Goal: Task Accomplishment & Management: Use online tool/utility

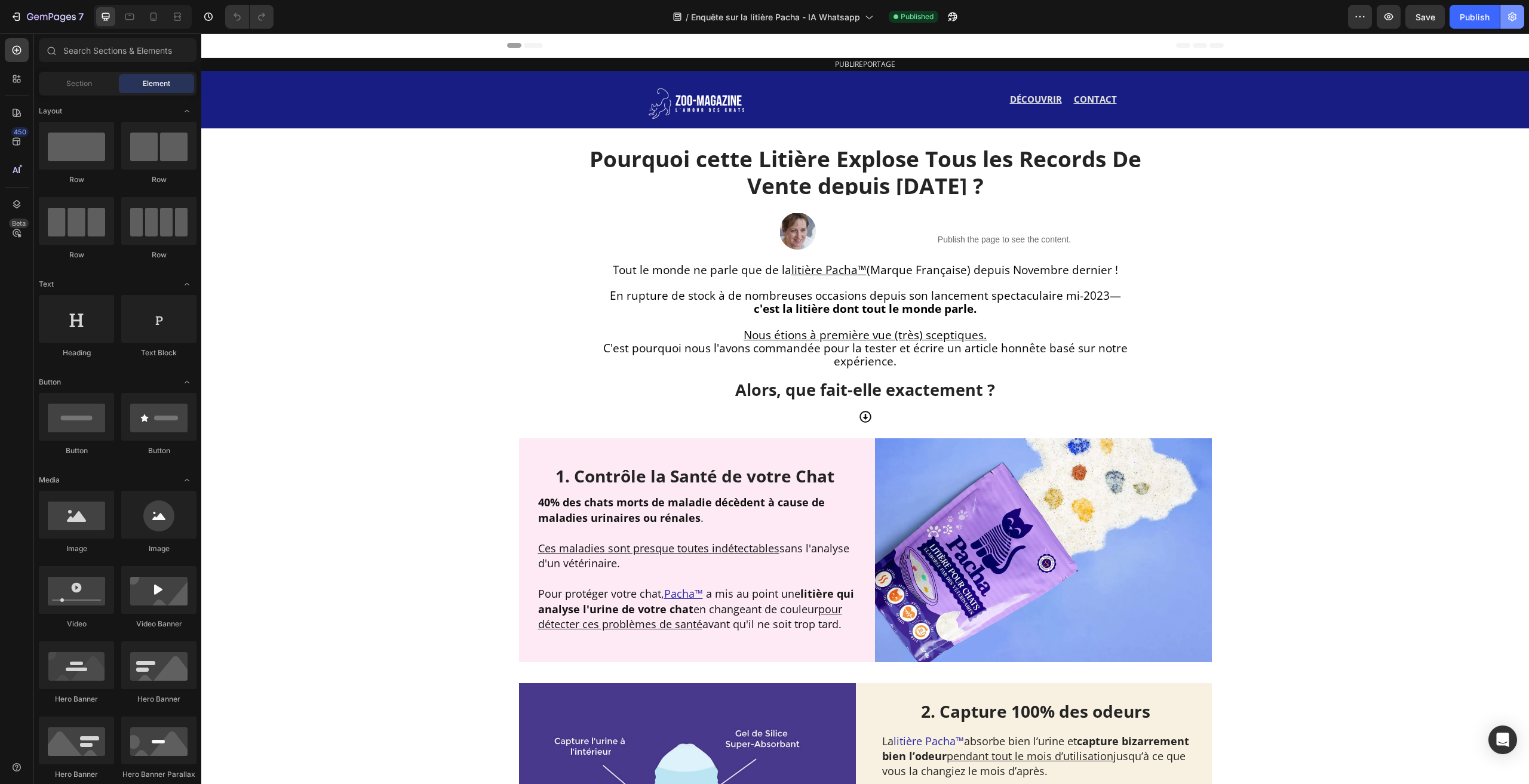
click at [1506, 18] on button "button" at bounding box center [1512, 16] width 24 height 24
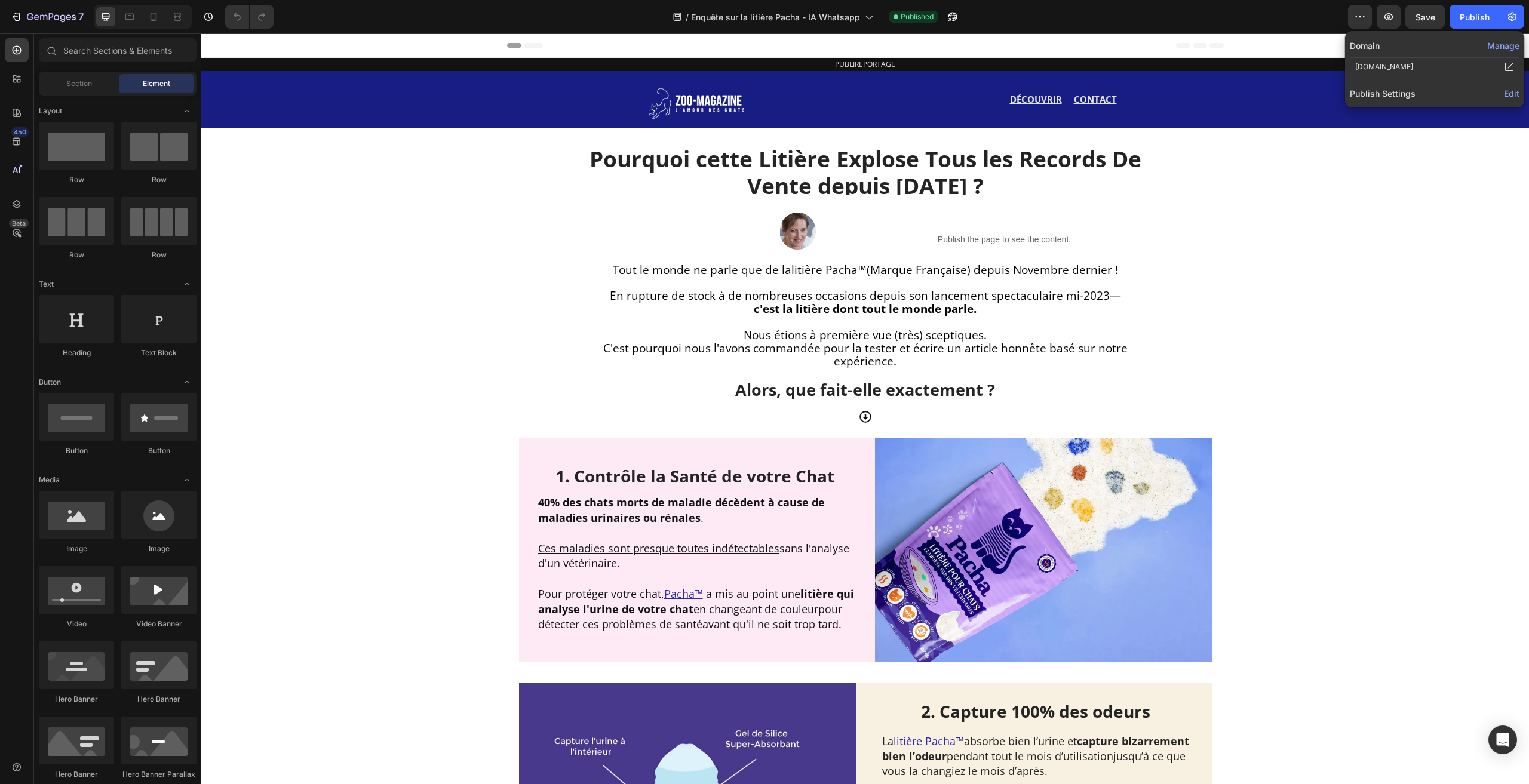
click at [1512, 90] on span "Edit" at bounding box center [1512, 93] width 15 height 10
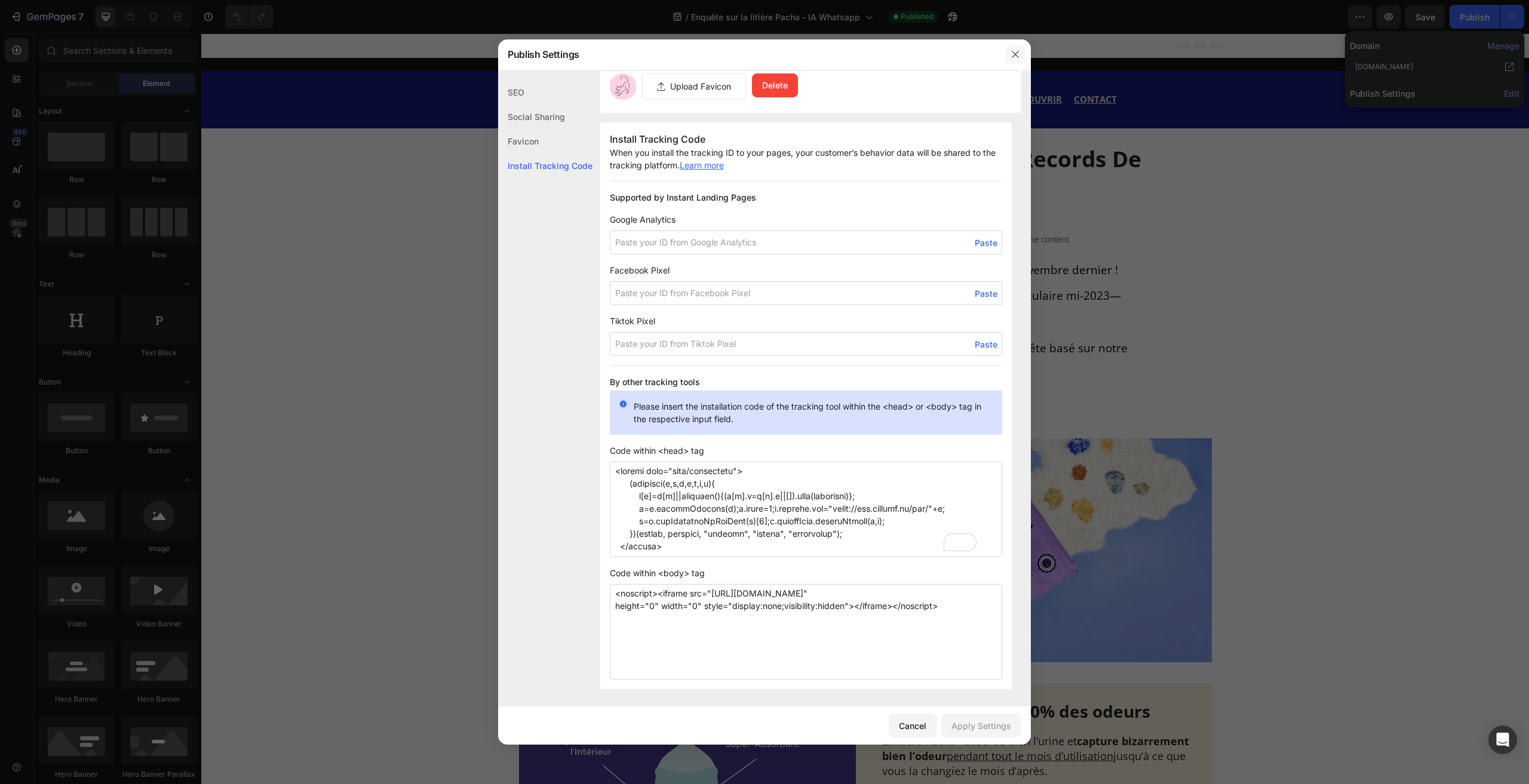
click at [1016, 58] on icon "button" at bounding box center [1015, 54] width 9 height 9
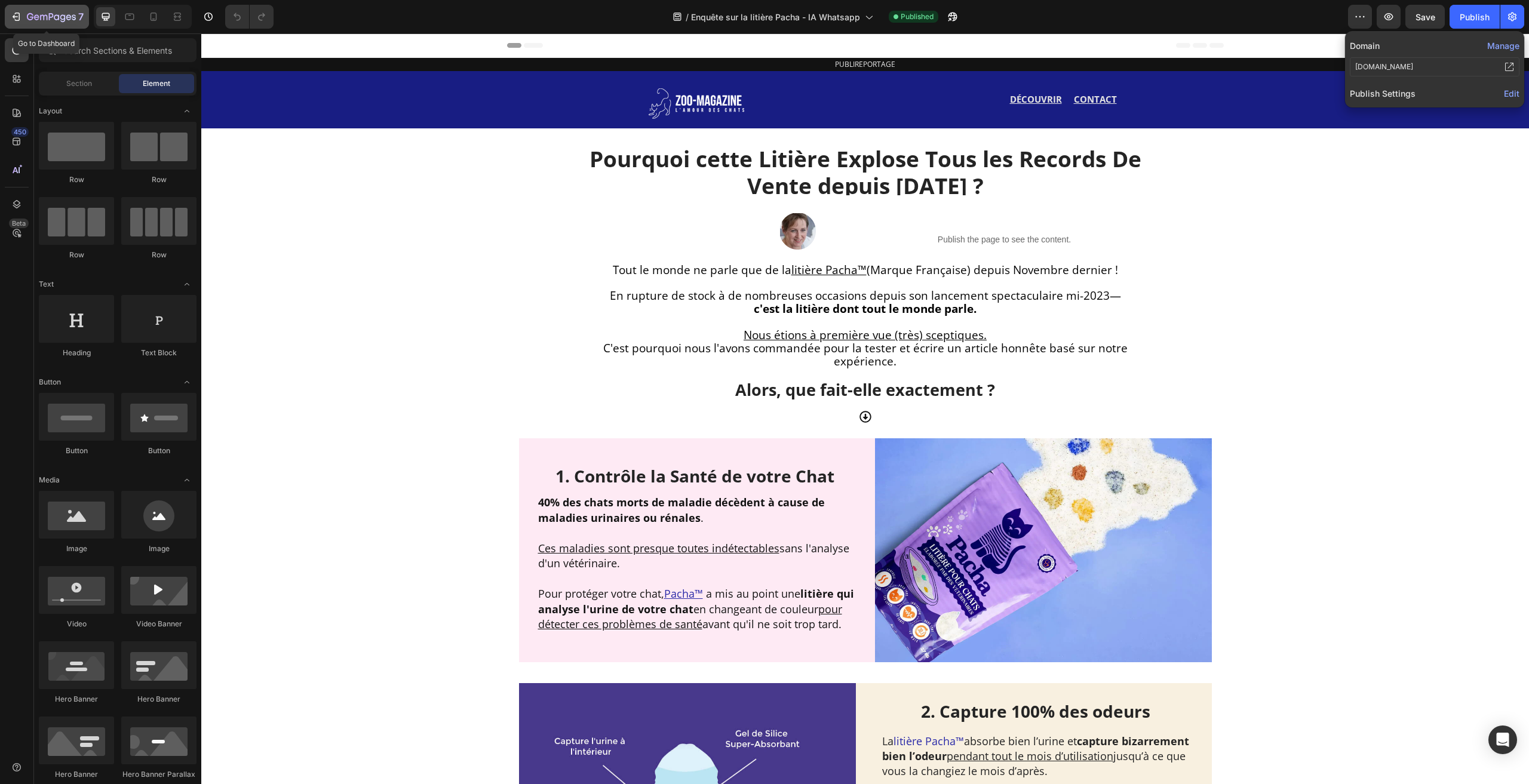
click at [18, 9] on div "7" at bounding box center [46, 16] width 73 height 15
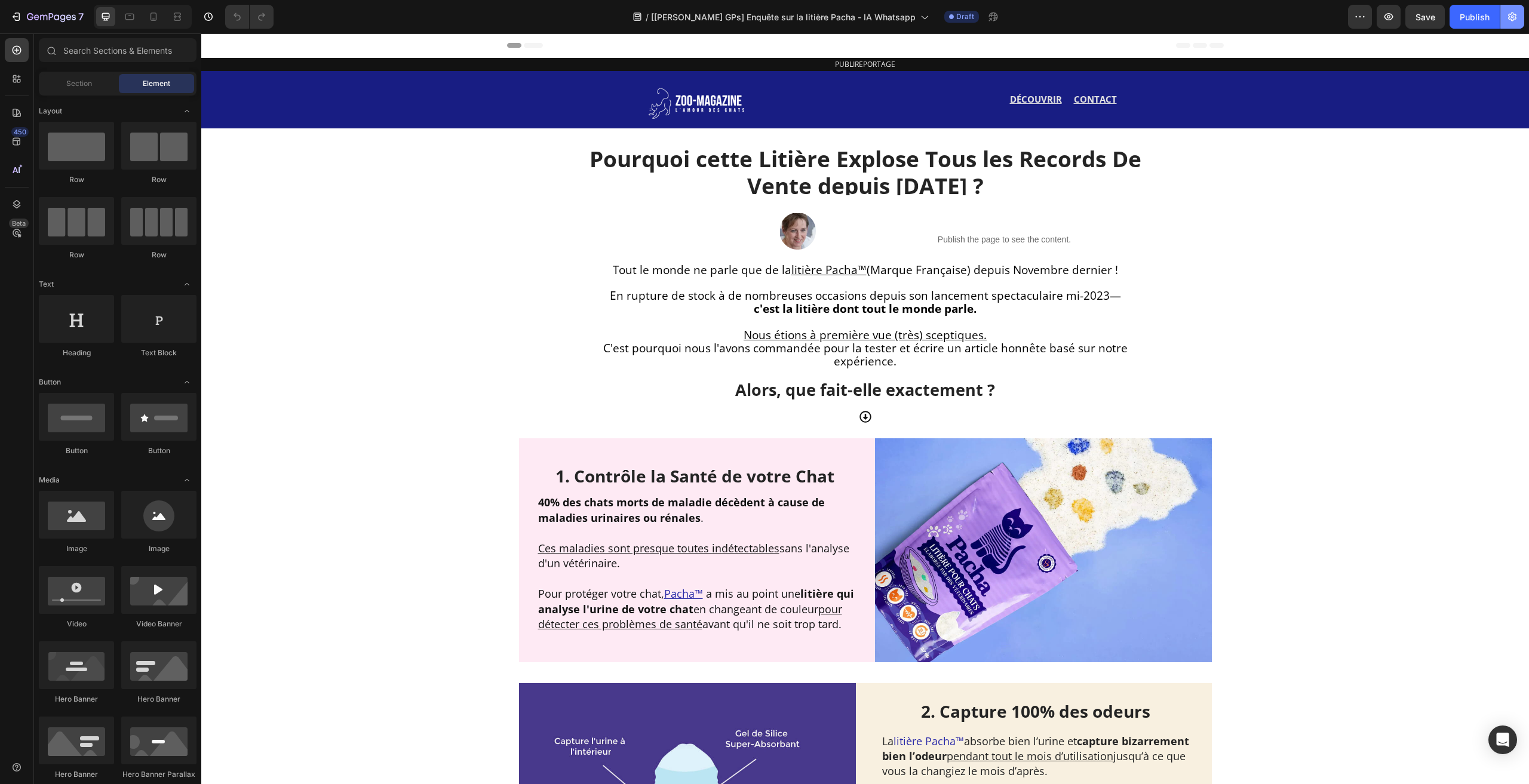
click at [1524, 9] on button "button" at bounding box center [1512, 16] width 24 height 24
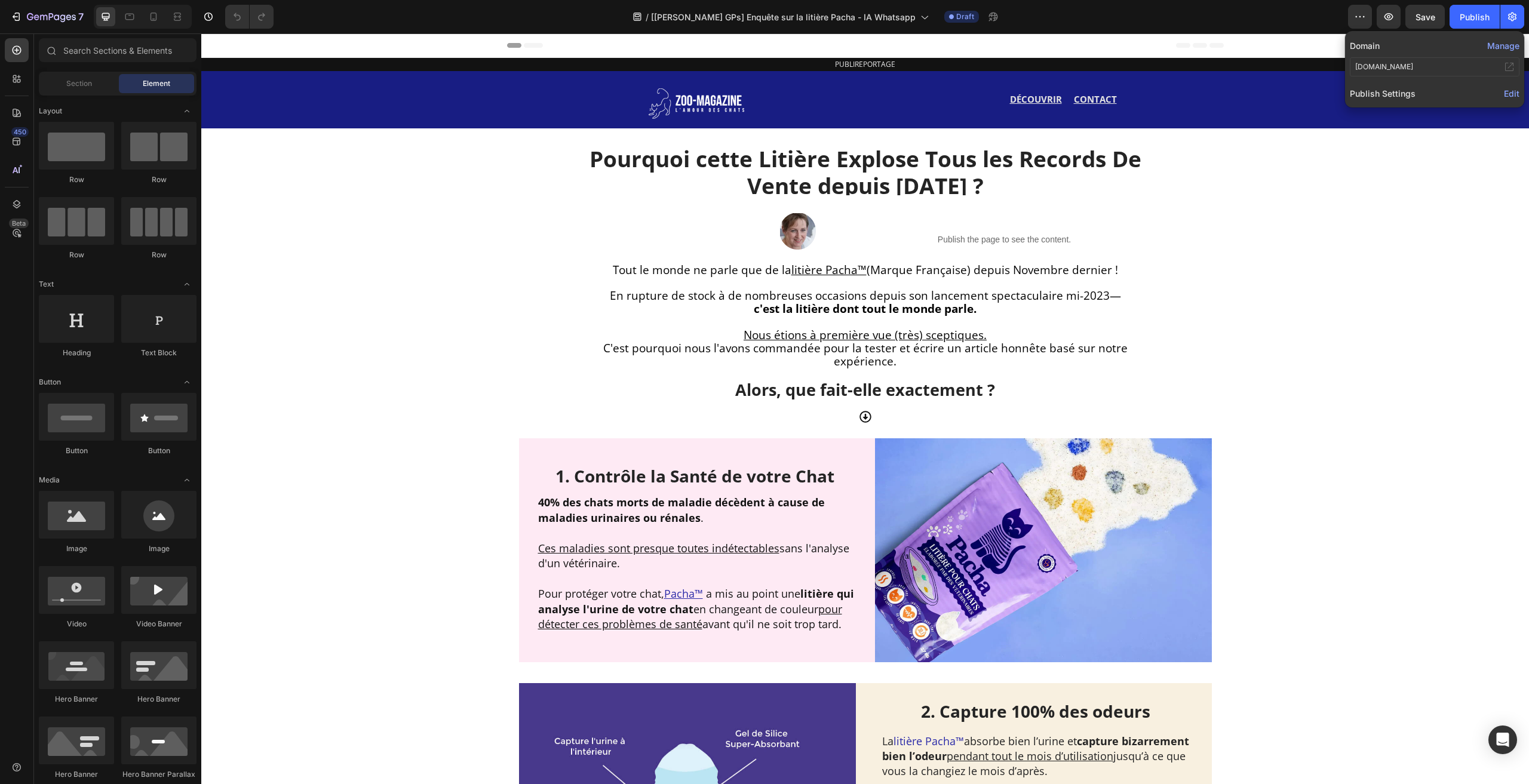
click at [1516, 90] on span "Edit" at bounding box center [1512, 93] width 15 height 10
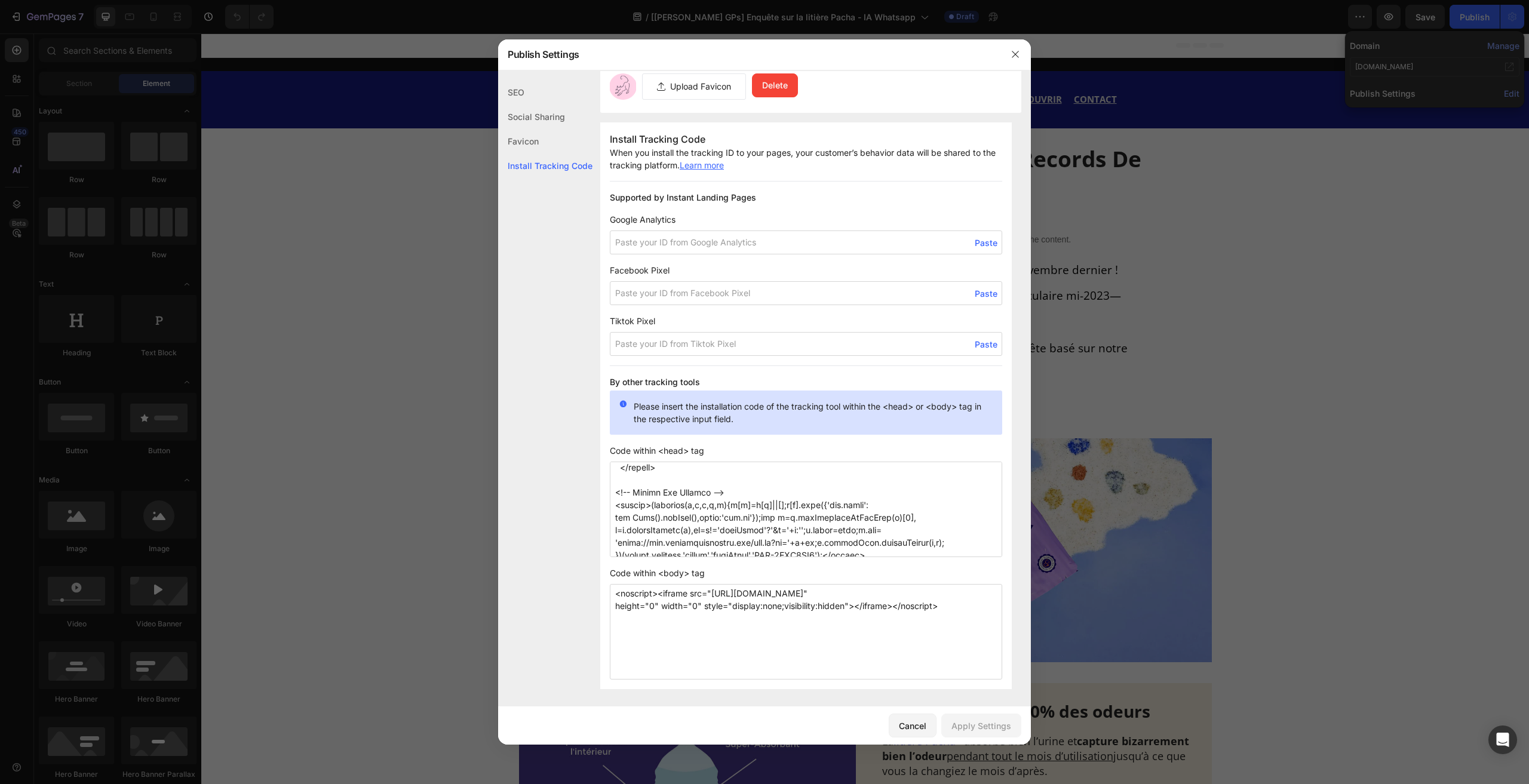
scroll to position [324, 0]
click at [1008, 62] on button "button" at bounding box center [1015, 54] width 19 height 19
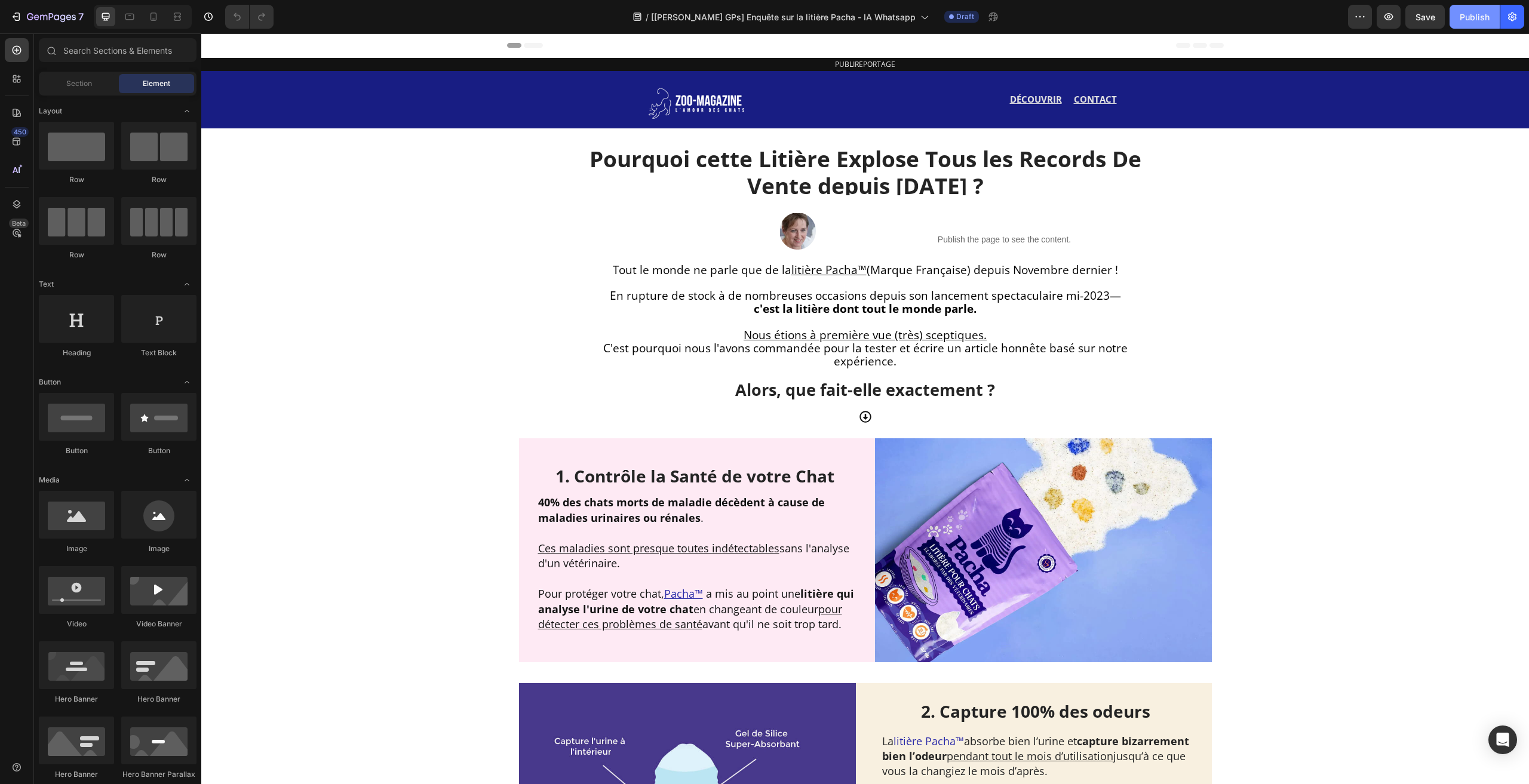
click at [1477, 20] on div "Publish" at bounding box center [1474, 17] width 30 height 12
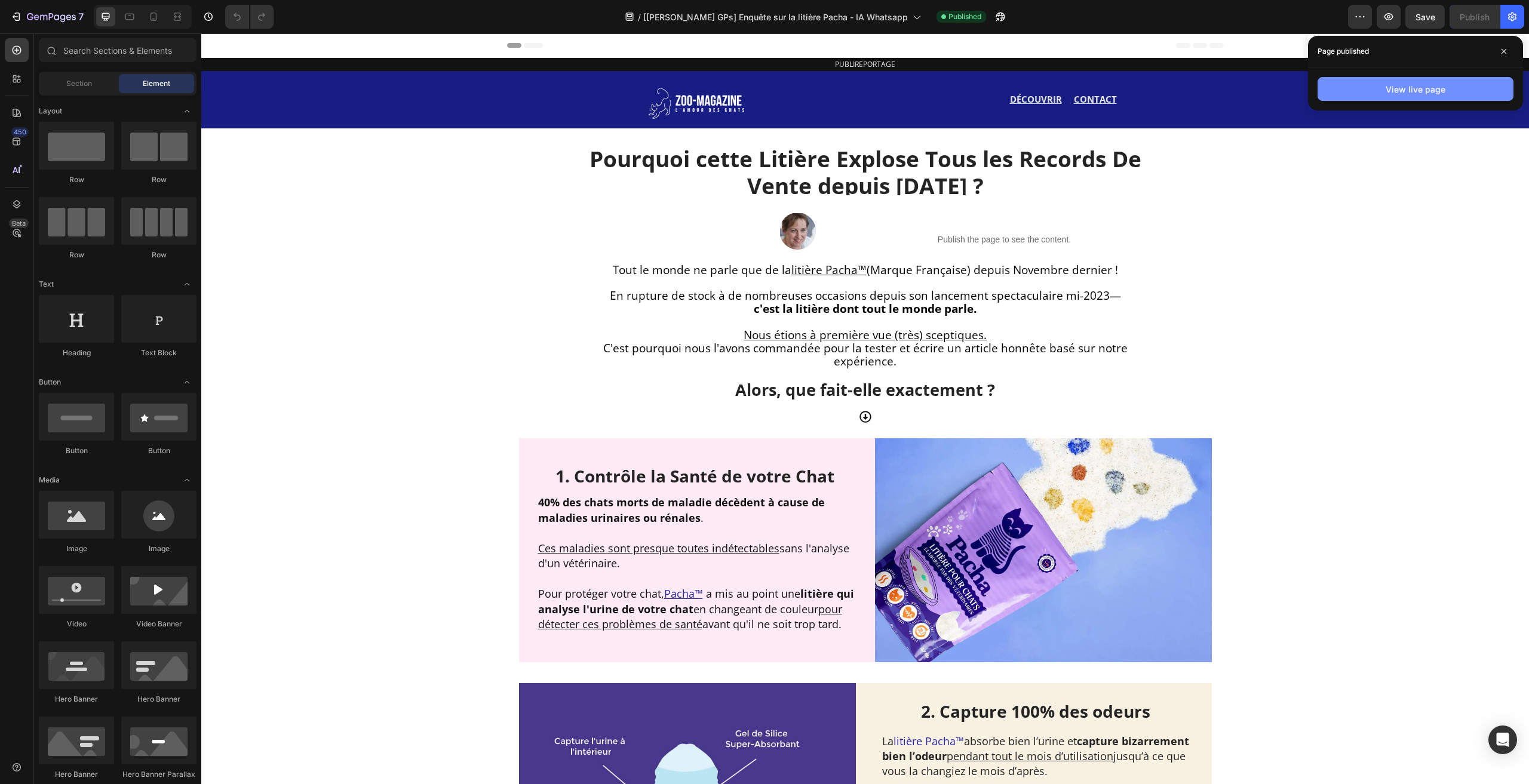
click at [1449, 84] on button "View live page" at bounding box center [1415, 88] width 196 height 24
click at [1507, 18] on icon "button" at bounding box center [1513, 17] width 12 height 12
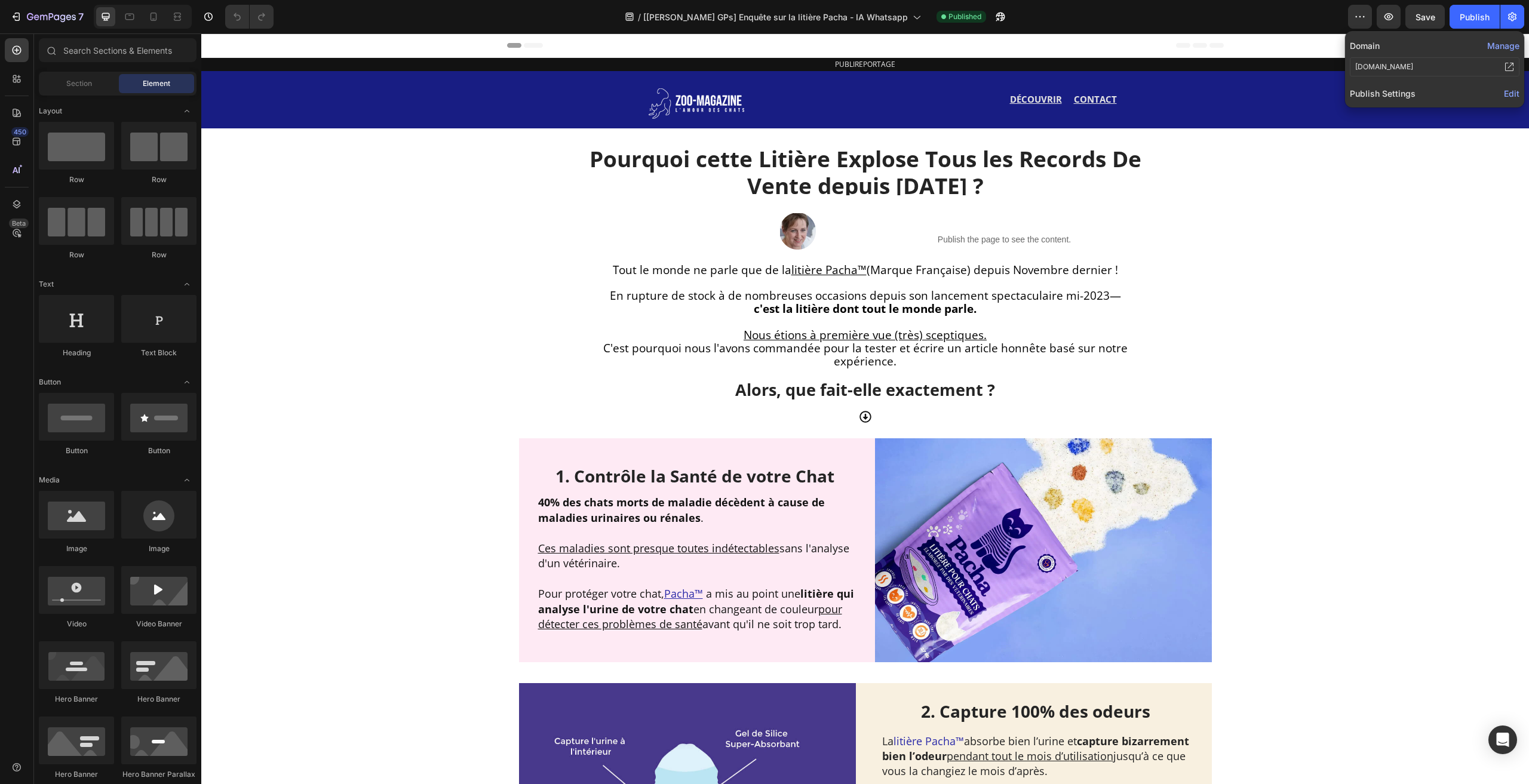
click at [1509, 95] on span "Edit" at bounding box center [1512, 93] width 15 height 10
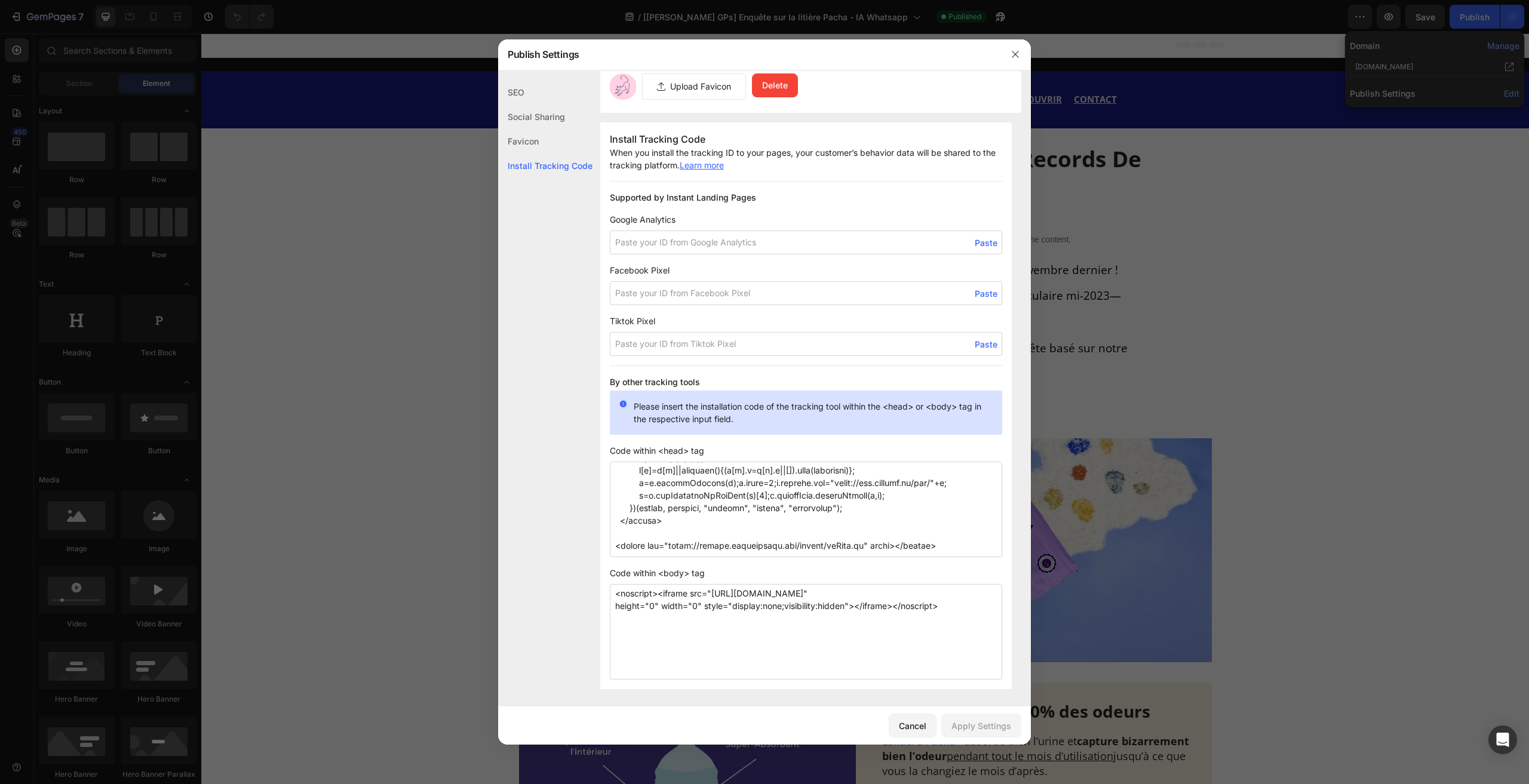
scroll to position [25, 0]
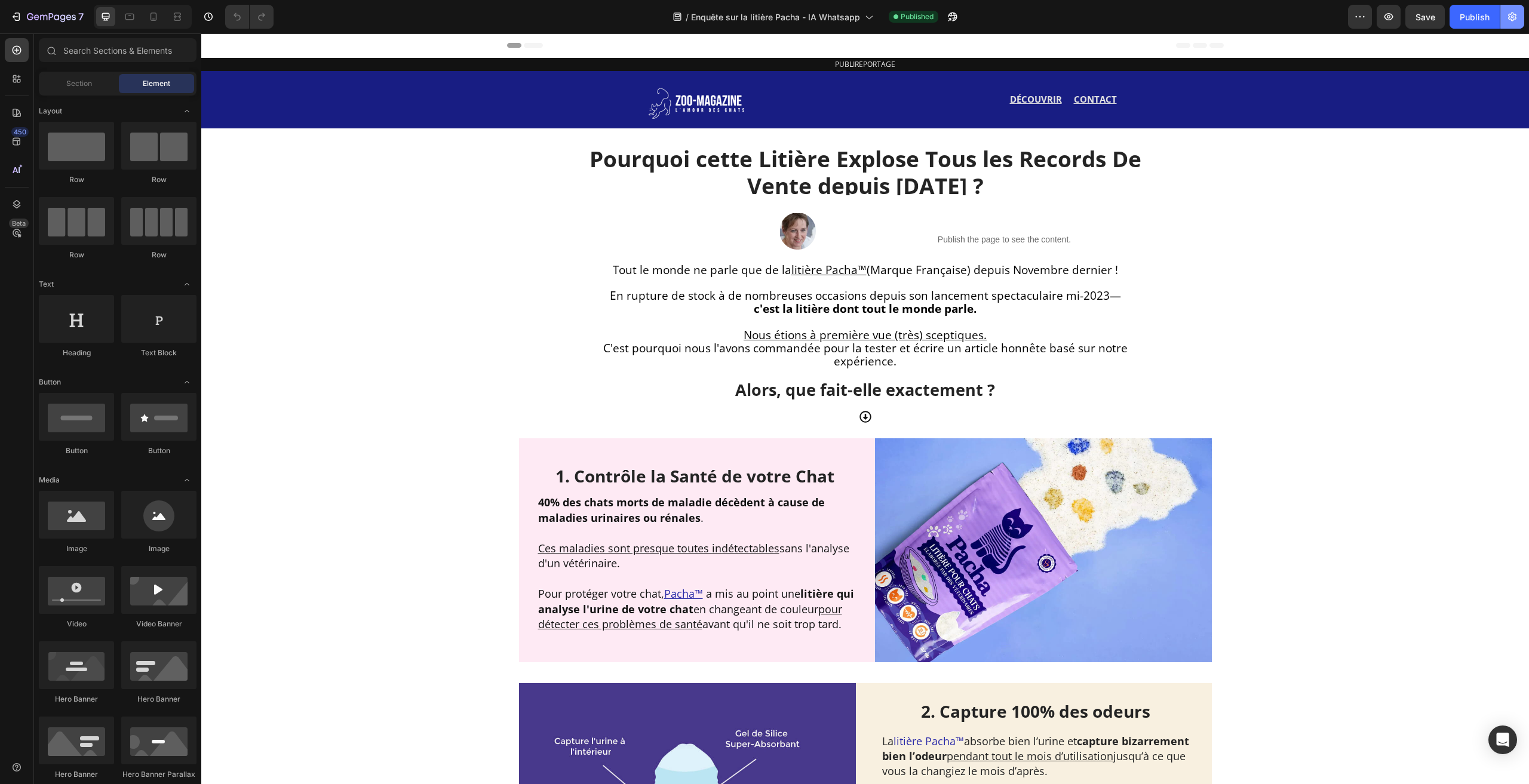
click at [1505, 10] on button "button" at bounding box center [1512, 16] width 24 height 24
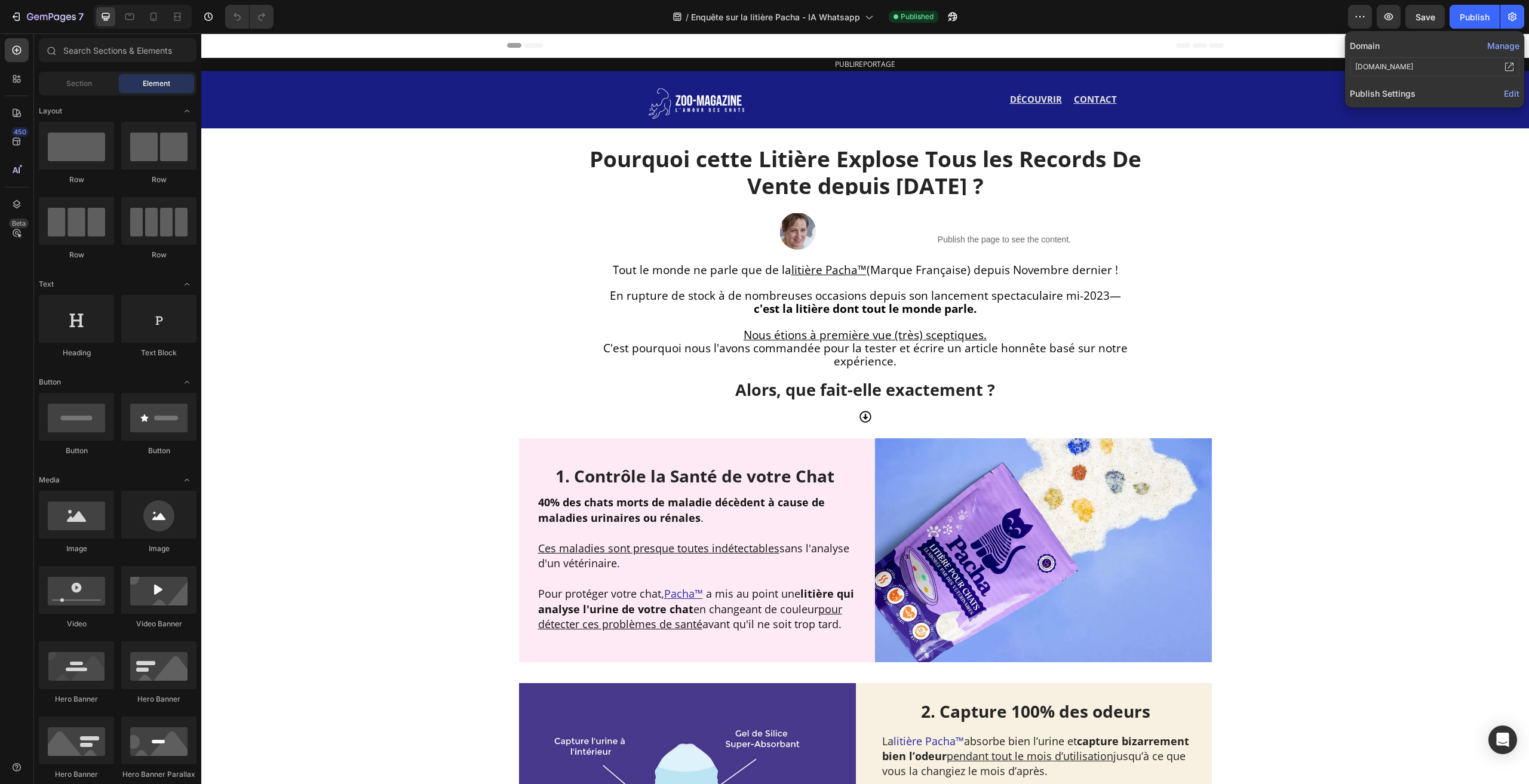
click at [1505, 96] on span "Edit" at bounding box center [1512, 93] width 15 height 10
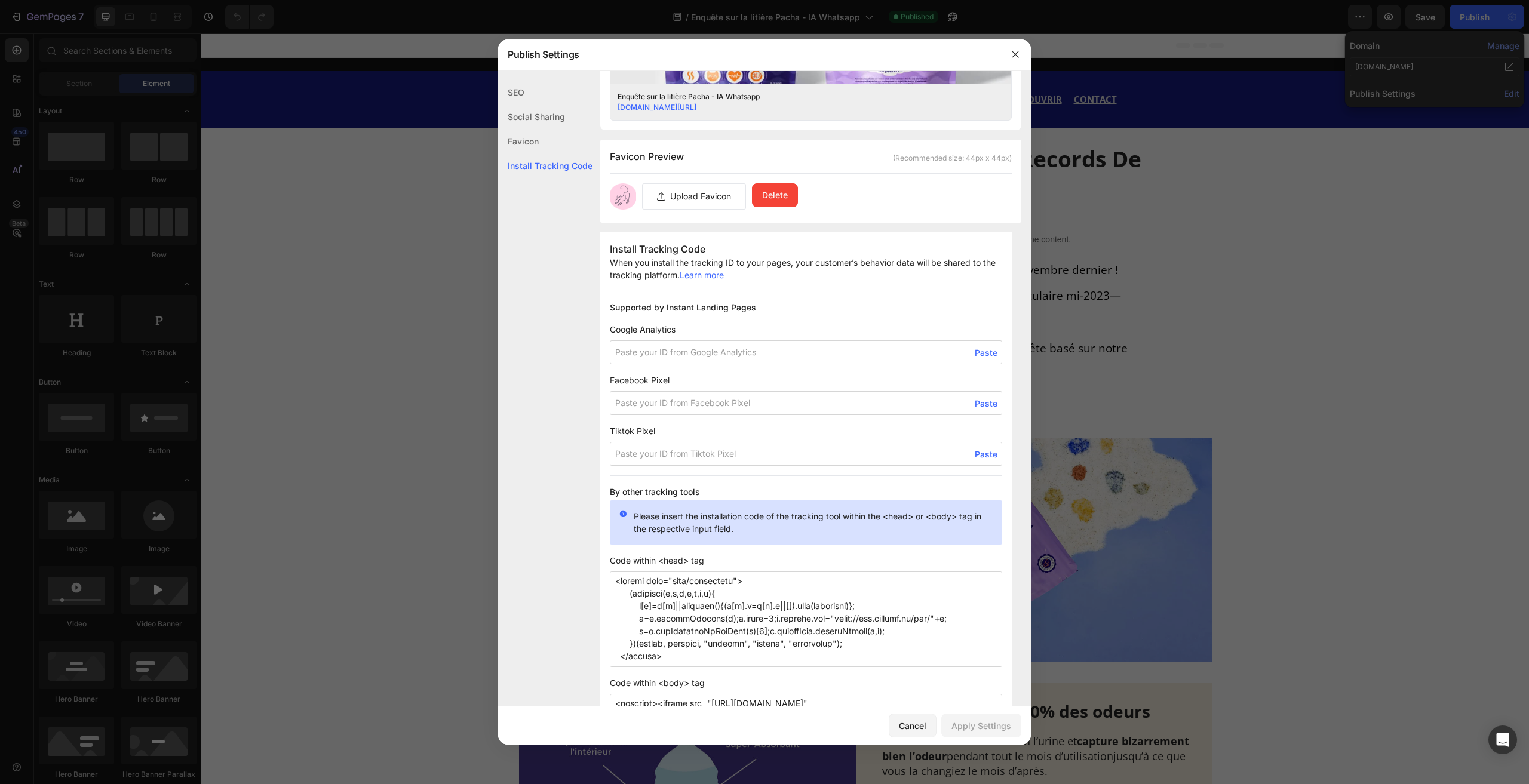
scroll to position [657, 0]
